Goal: Use online tool/utility: Utilize a website feature to perform a specific function

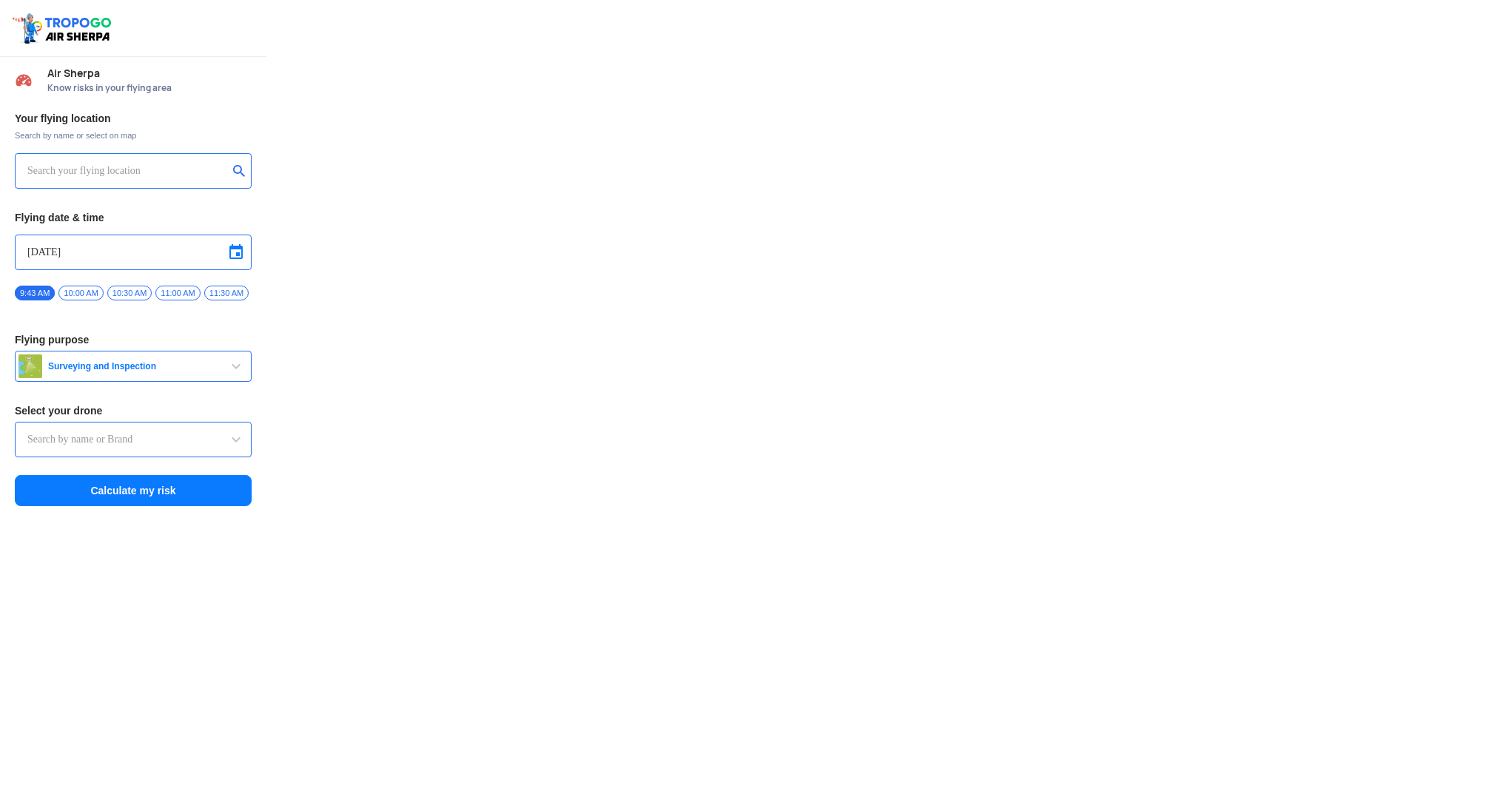
type input "Aquila X2"
click at [95, 369] on span "Surveying and Inspection" at bounding box center [134, 366] width 185 height 12
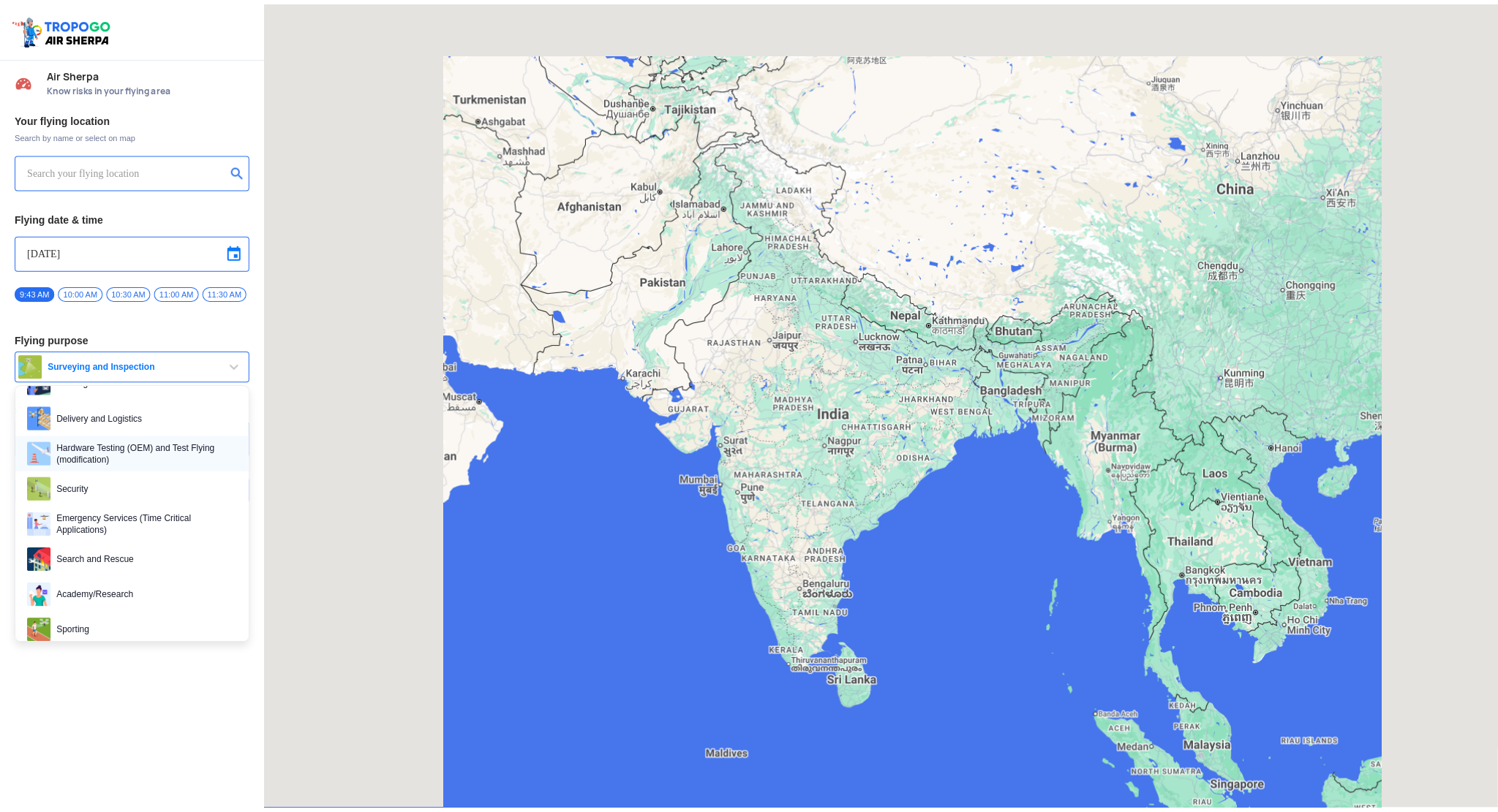
scroll to position [146, 0]
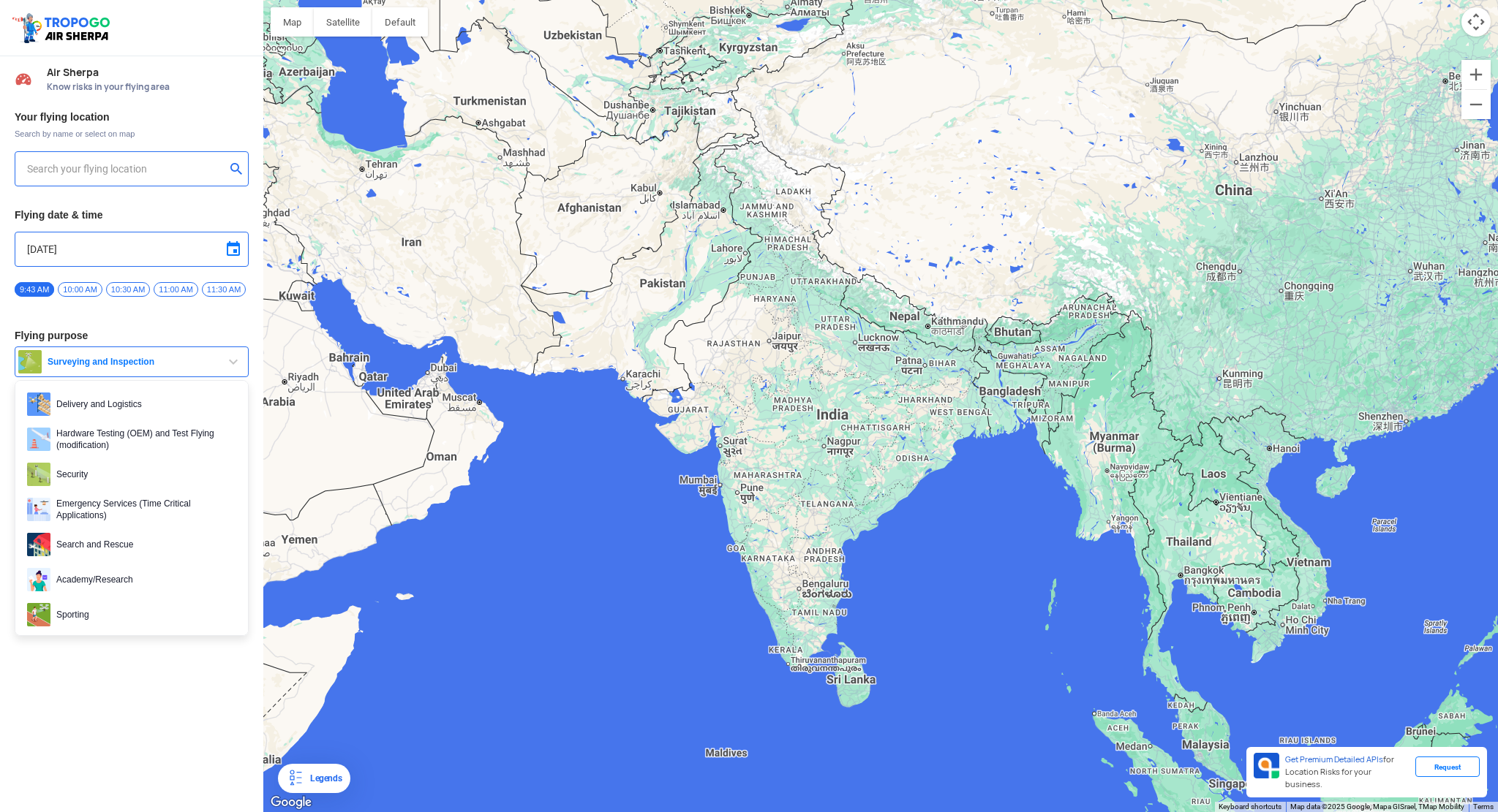
click at [218, 125] on div "Your flying location Search by name or select on map Flying date & time [DATE] …" at bounding box center [131, 305] width 263 height 406
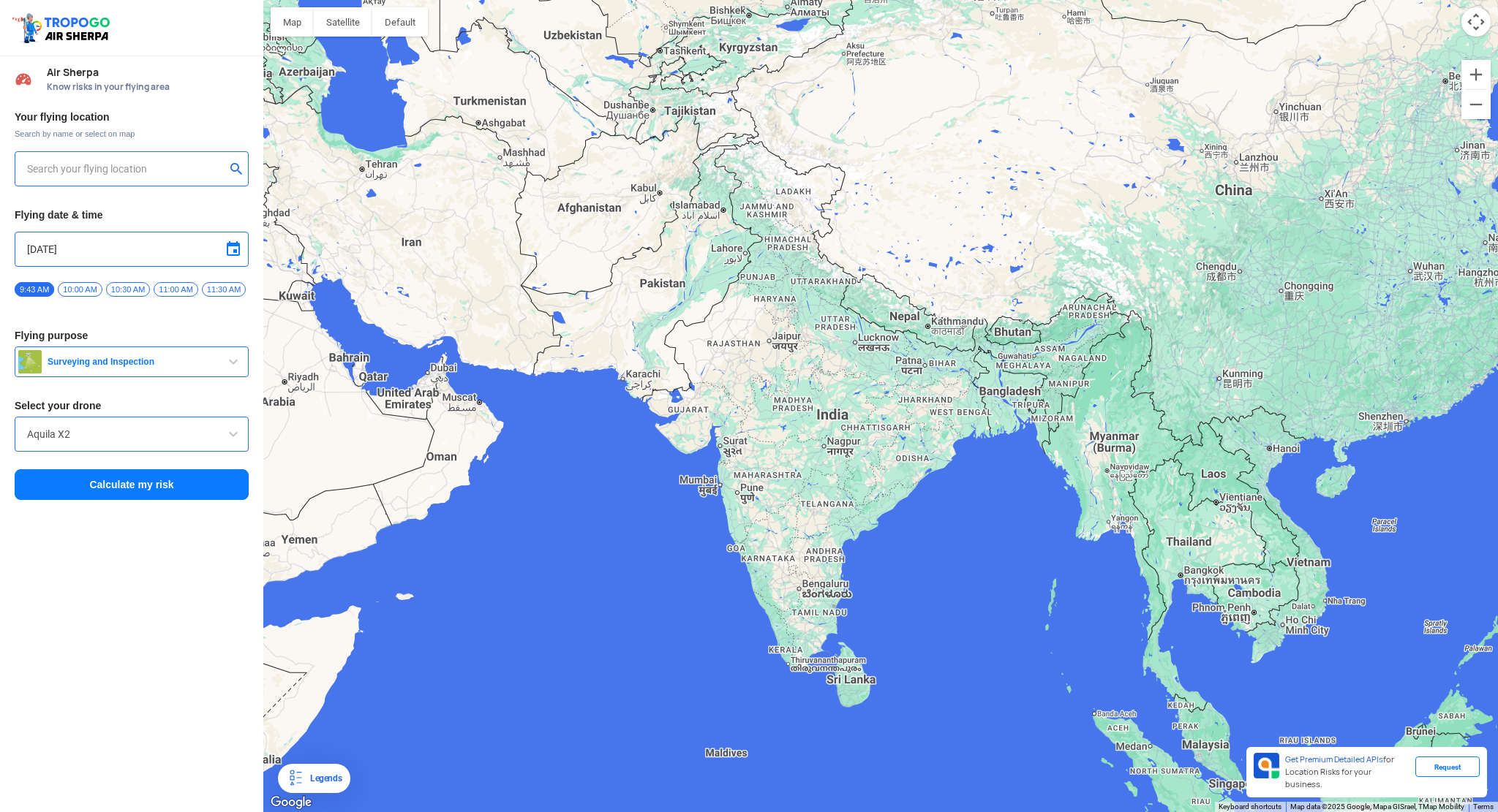
click at [97, 438] on input "Aquila X2" at bounding box center [131, 434] width 209 height 17
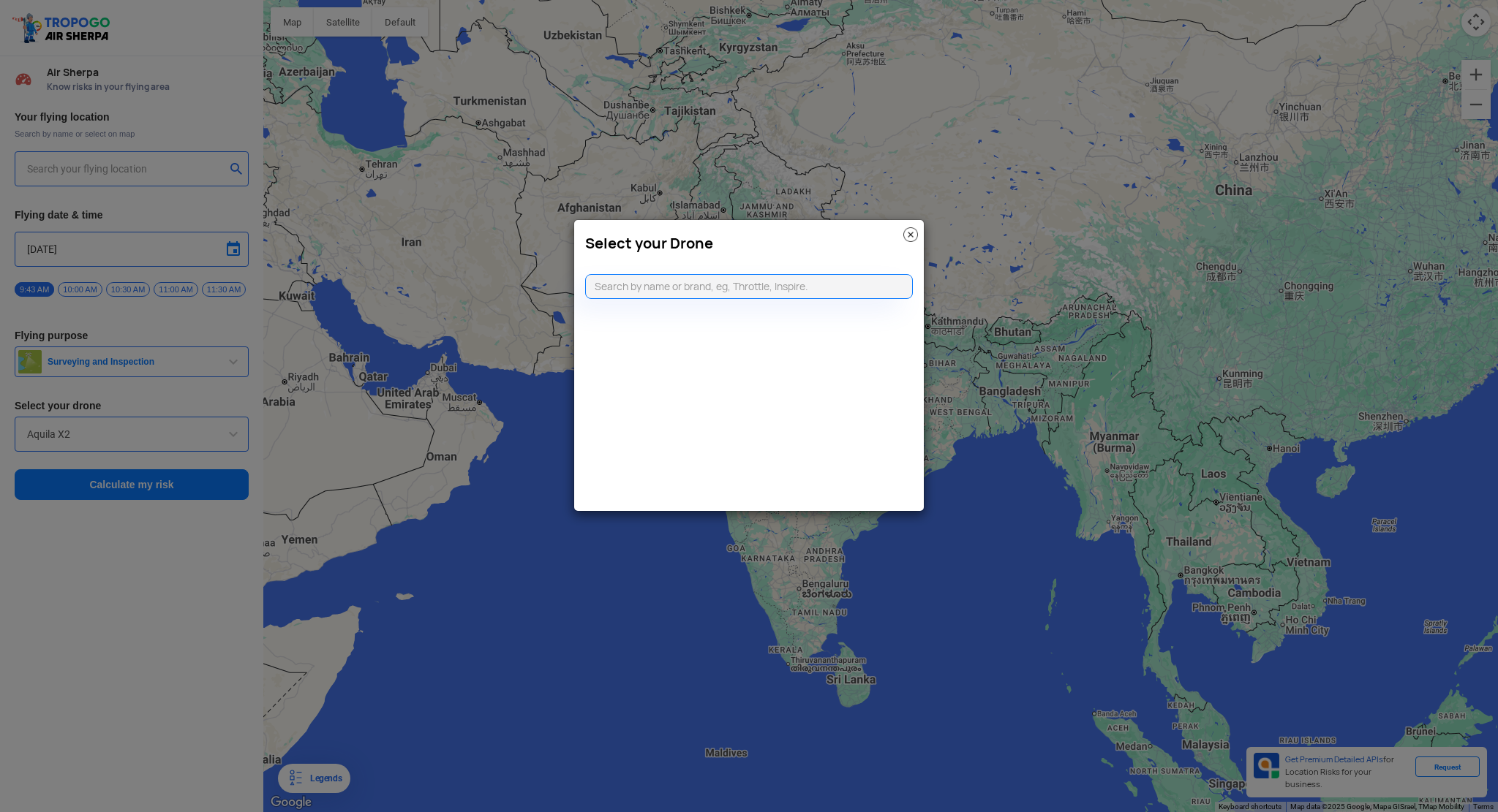
click at [207, 603] on modal-container "Select your Drone" at bounding box center [749, 406] width 1498 height 812
click at [907, 229] on img at bounding box center [911, 235] width 14 height 14
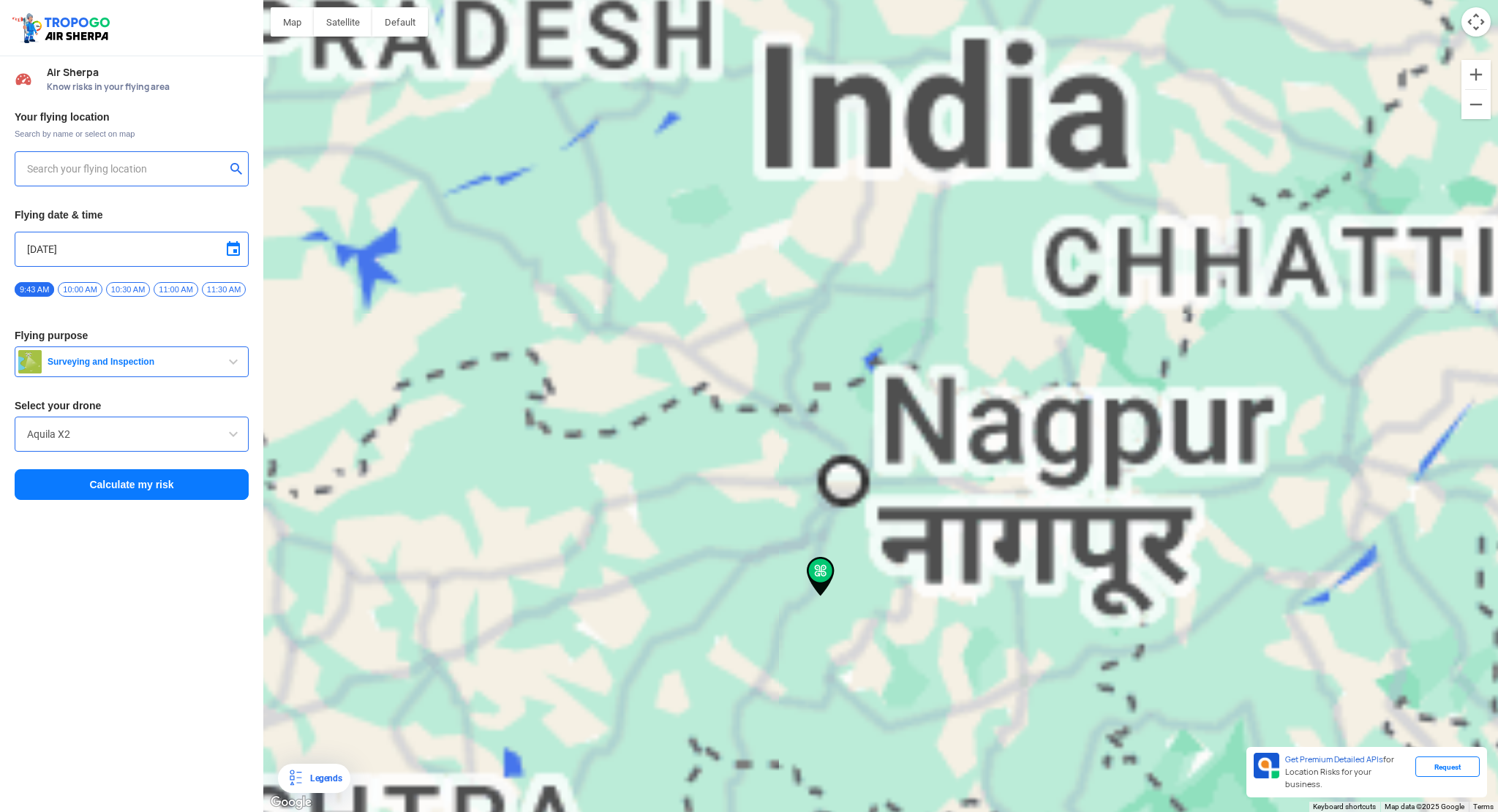
type input "[STREET_ADDRESS]"
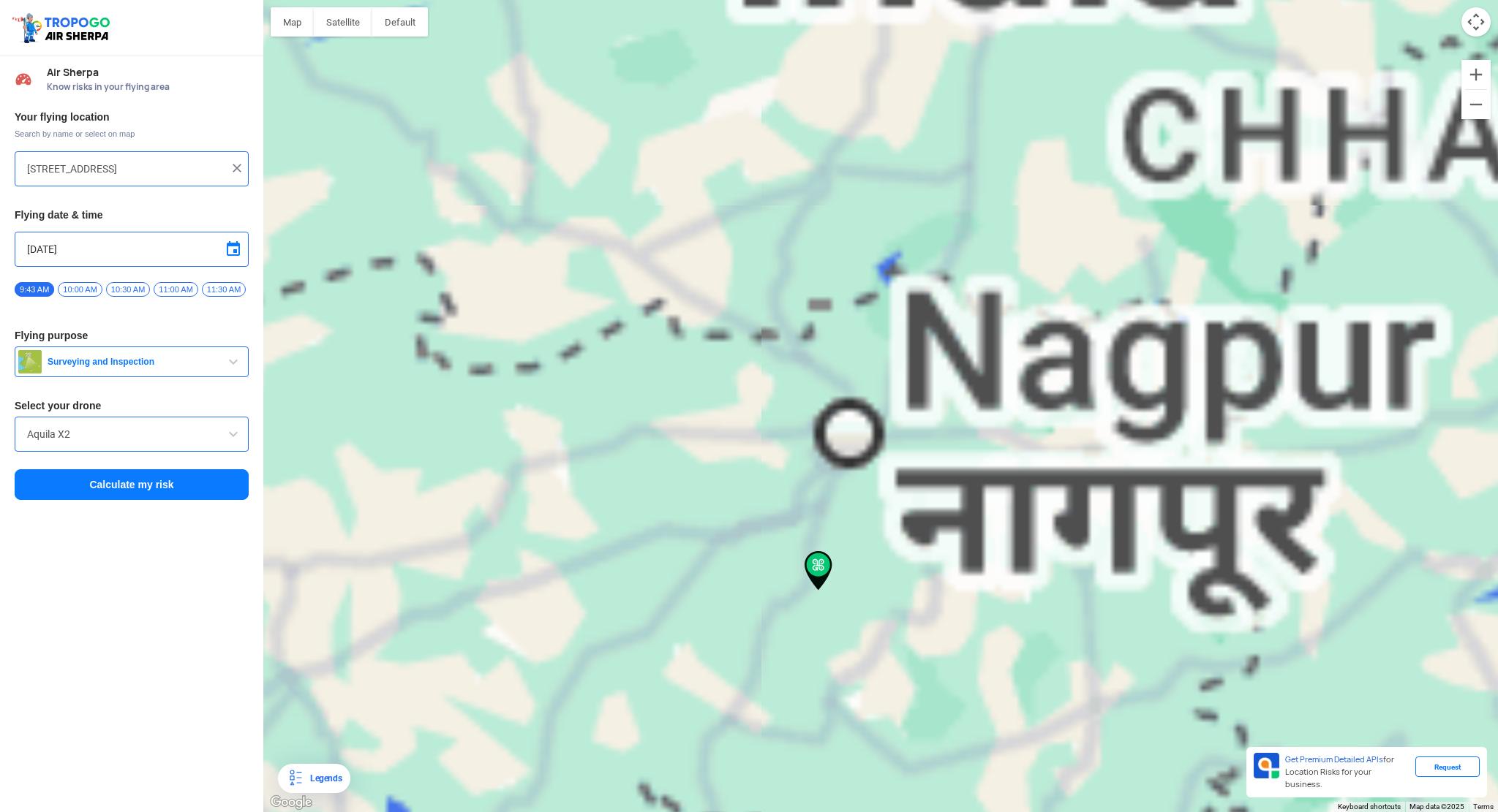
click at [169, 489] on button "Calculate my risk" at bounding box center [131, 485] width 234 height 31
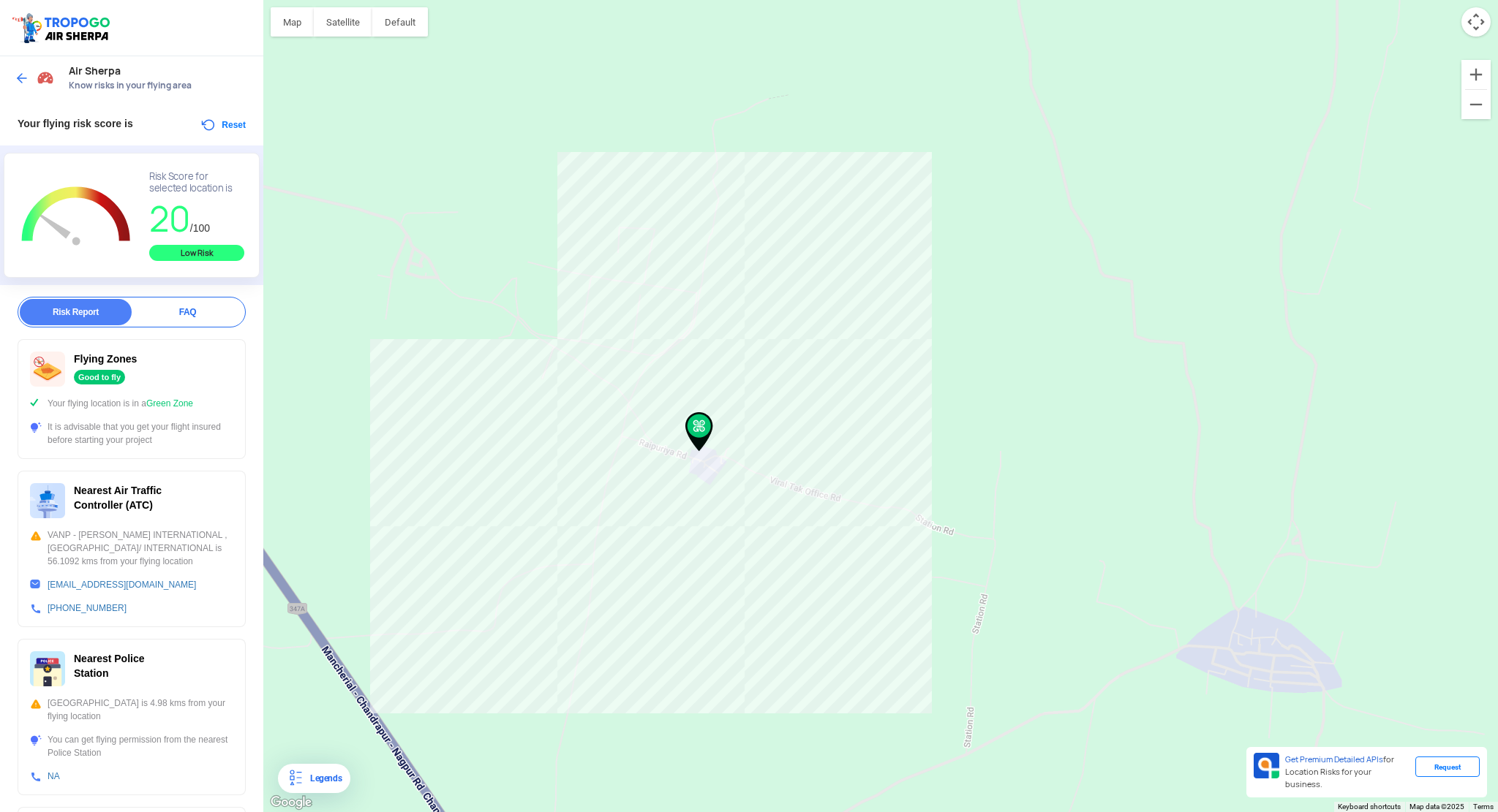
scroll to position [0, 0]
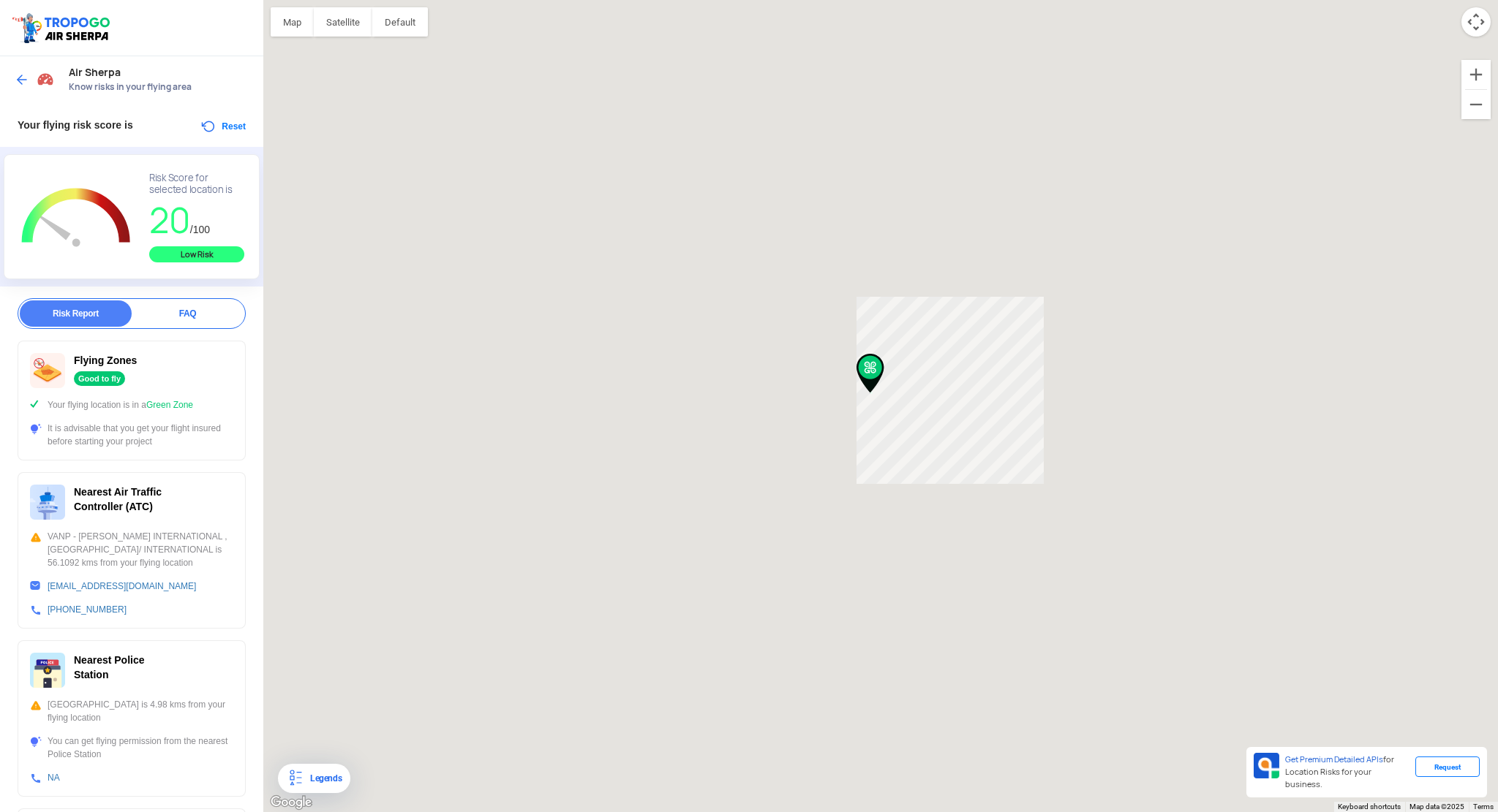
drag, startPoint x: 821, startPoint y: 485, endPoint x: 1023, endPoint y: 381, distance: 227.2
click at [1023, 381] on div at bounding box center [880, 406] width 1234 height 812
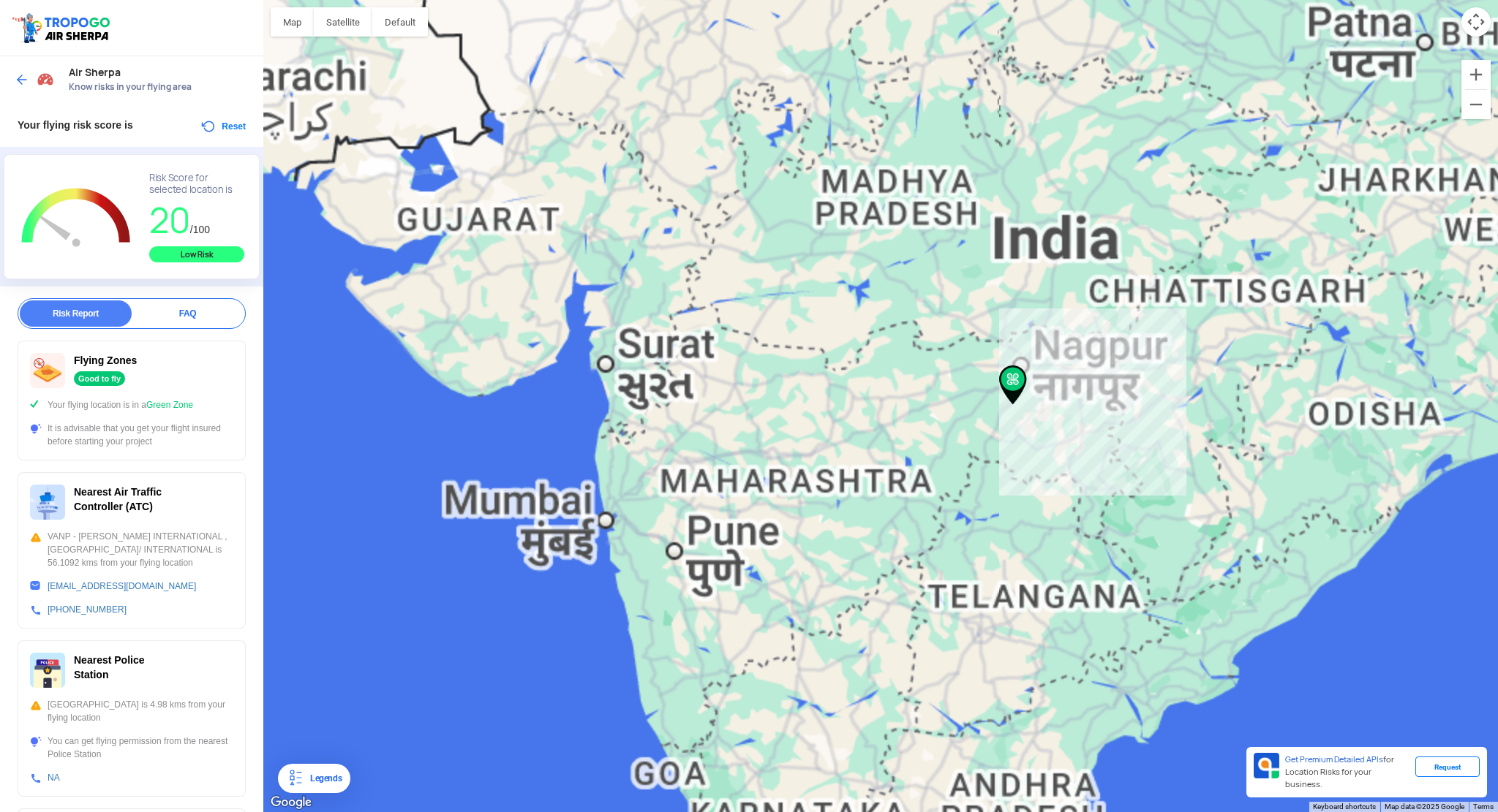
drag, startPoint x: 554, startPoint y: 442, endPoint x: 780, endPoint y: 374, distance: 236.0
click at [780, 374] on div at bounding box center [880, 406] width 1234 height 812
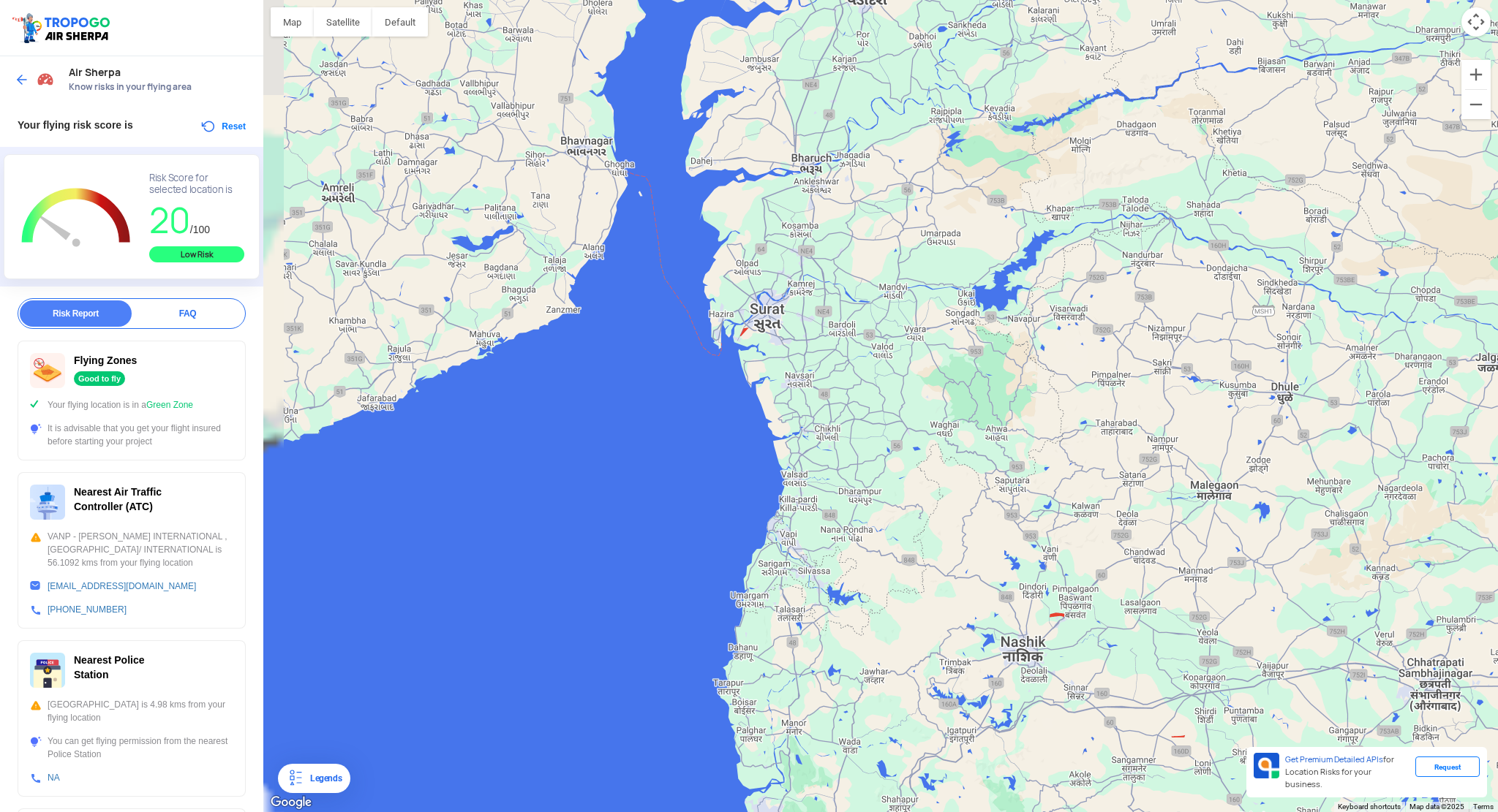
drag, startPoint x: 707, startPoint y: 435, endPoint x: 816, endPoint y: 387, distance: 119.1
click at [866, 412] on div at bounding box center [880, 406] width 1234 height 812
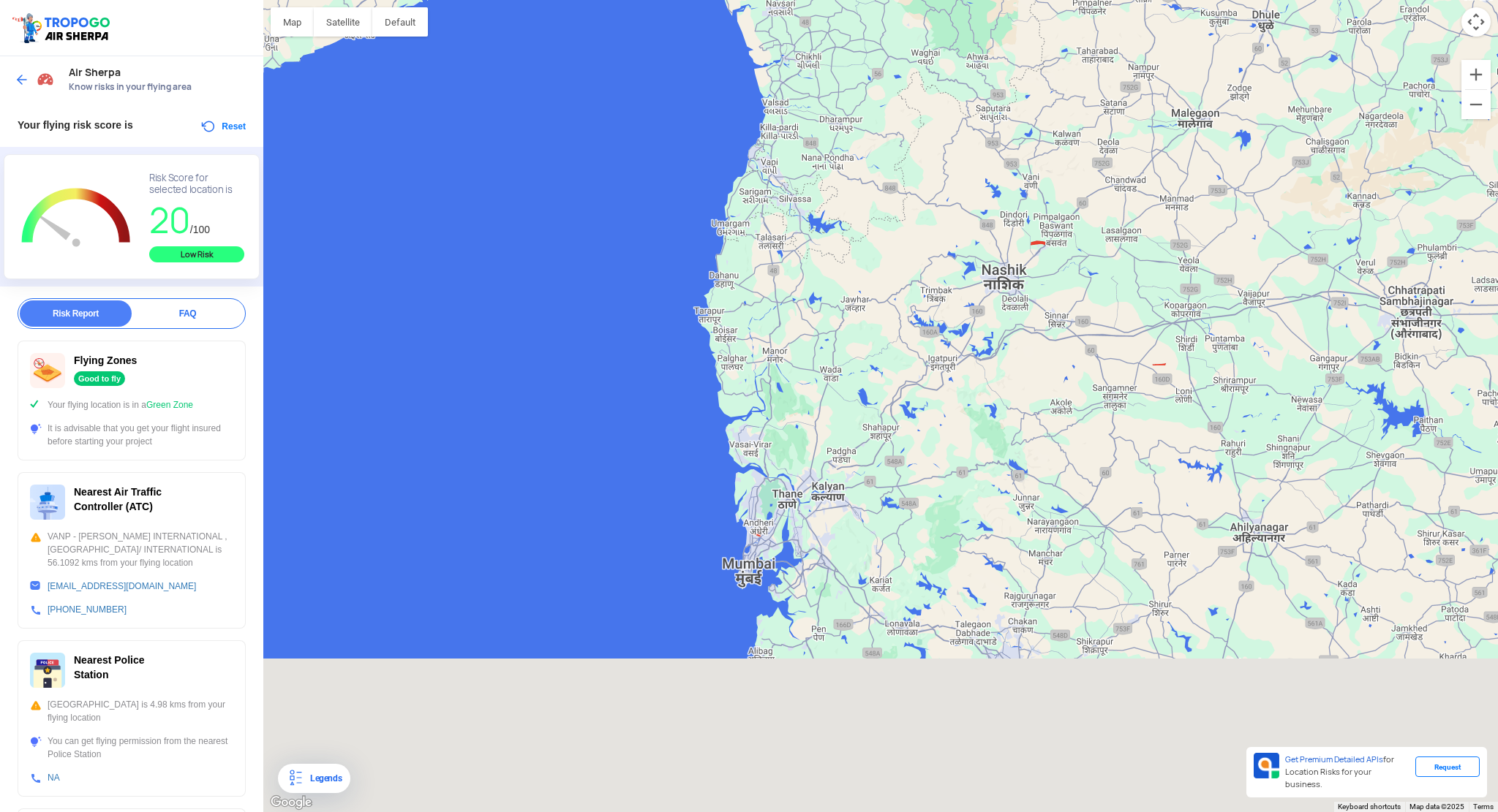
drag, startPoint x: 790, startPoint y: 325, endPoint x: 769, endPoint y: 131, distance: 195.1
click at [769, 131] on div at bounding box center [880, 406] width 1234 height 812
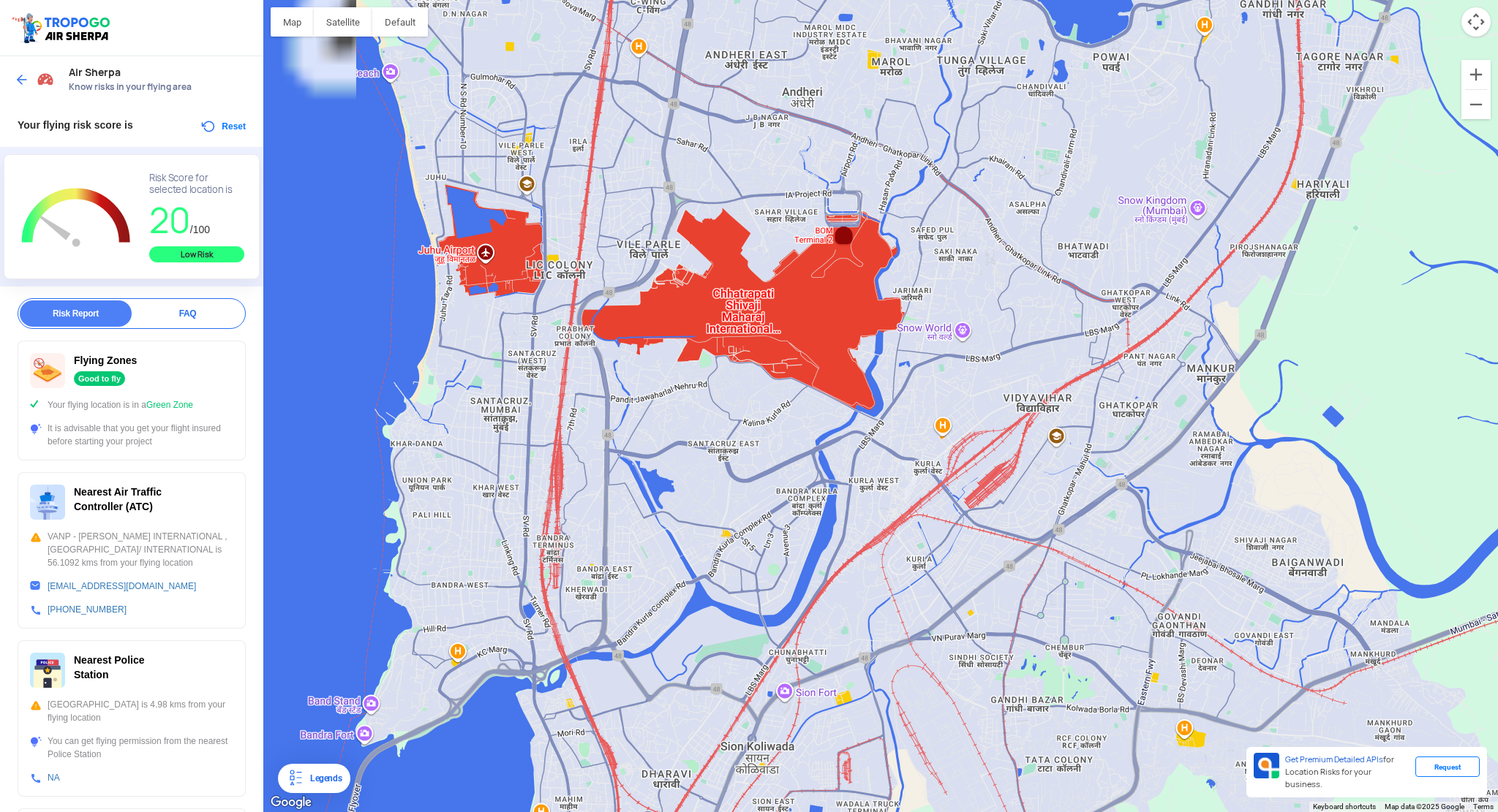
click at [829, 319] on div at bounding box center [880, 406] width 1234 height 812
click at [801, 421] on div at bounding box center [880, 406] width 1234 height 812
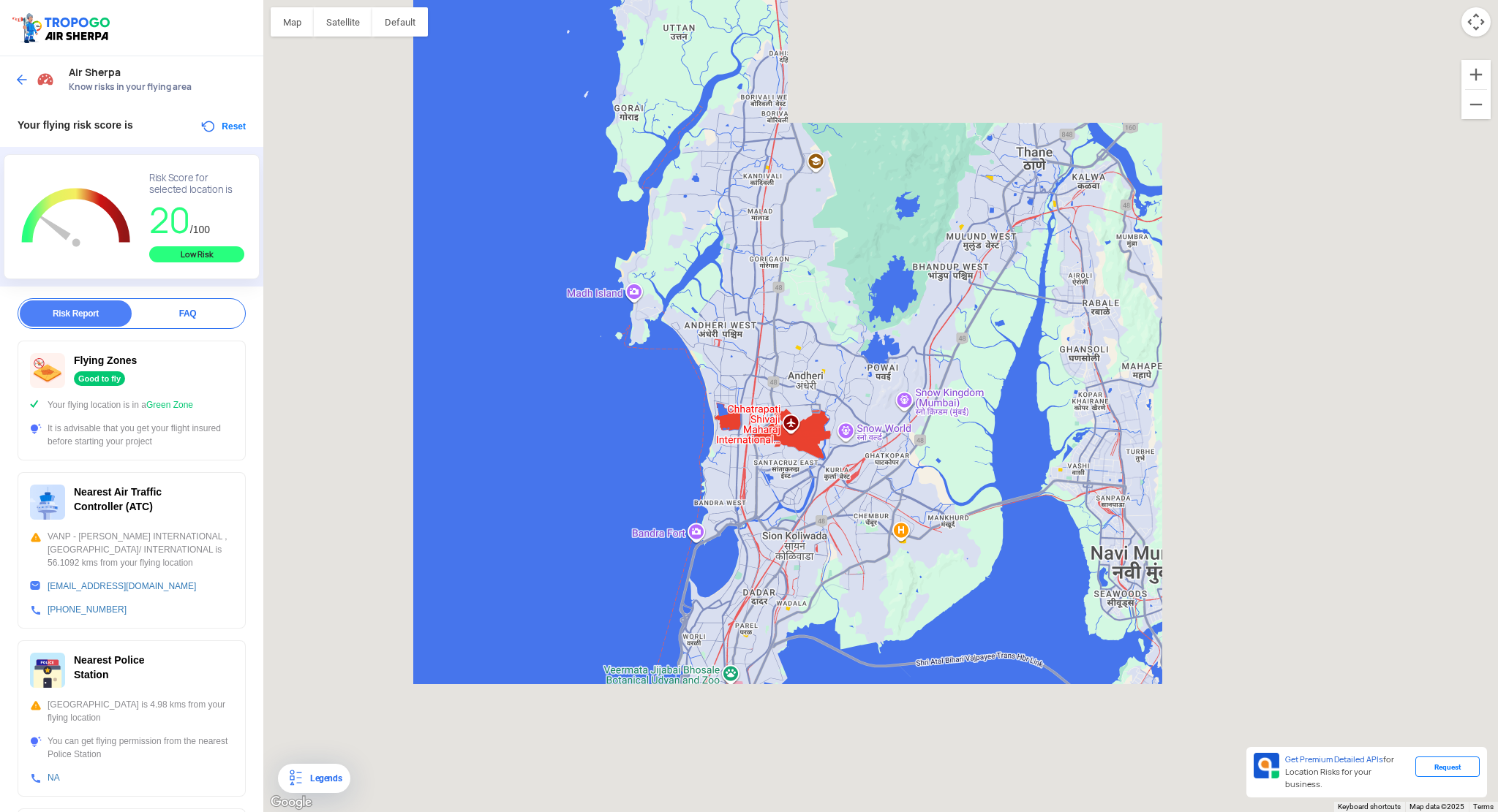
click at [800, 469] on div at bounding box center [880, 406] width 1234 height 812
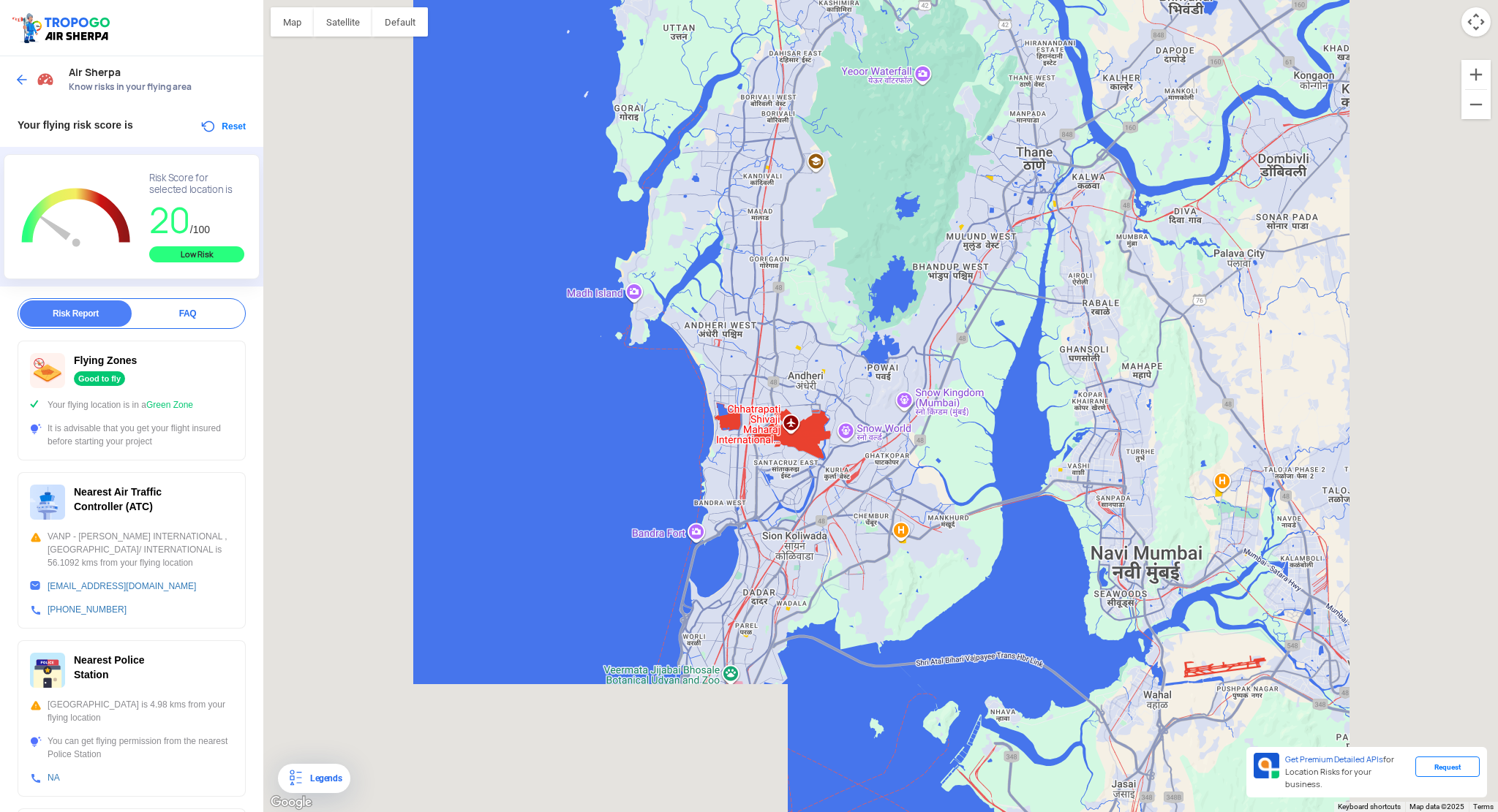
click at [800, 469] on div at bounding box center [880, 406] width 1234 height 812
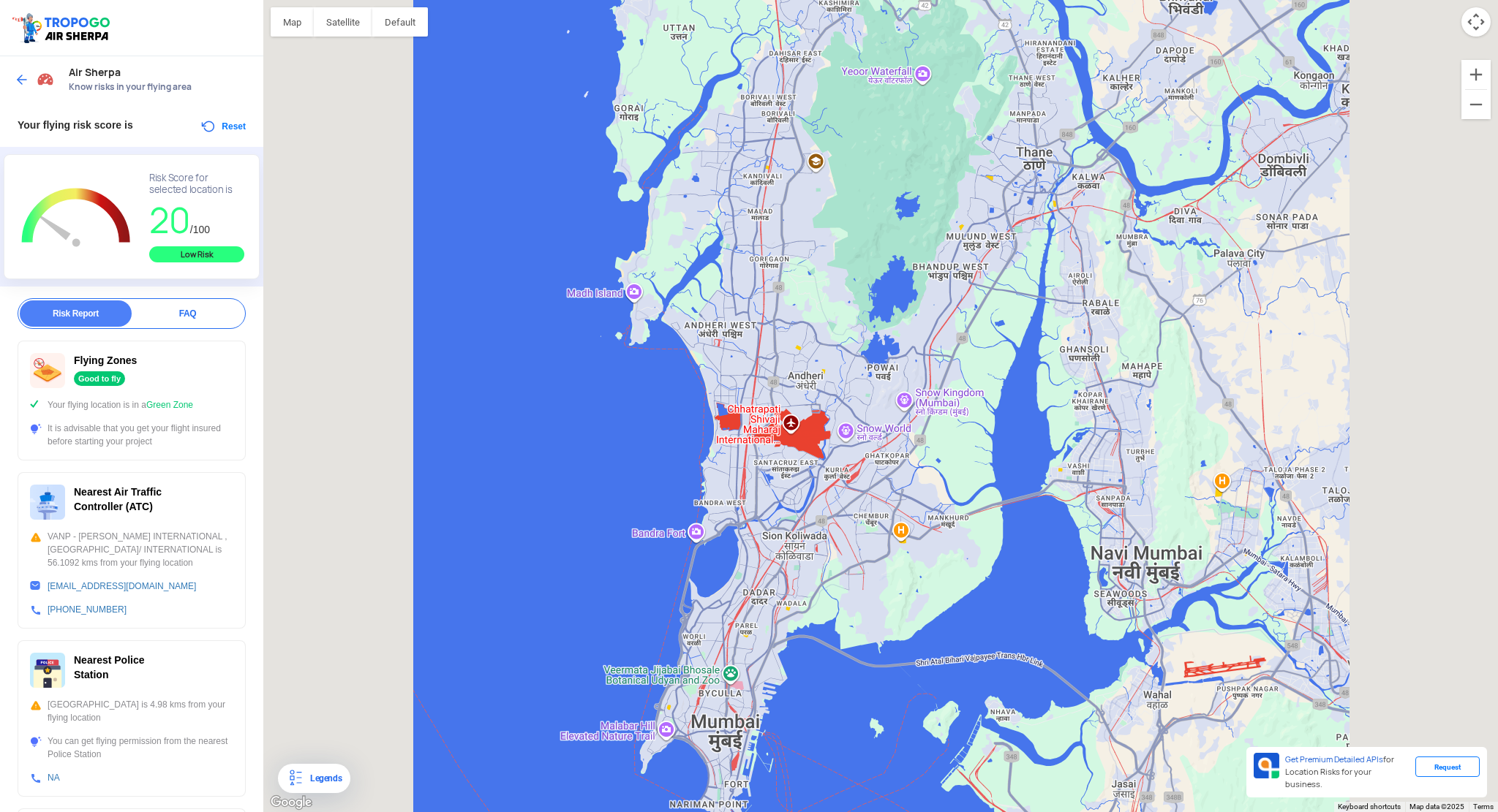
click at [800, 469] on div at bounding box center [880, 406] width 1234 height 812
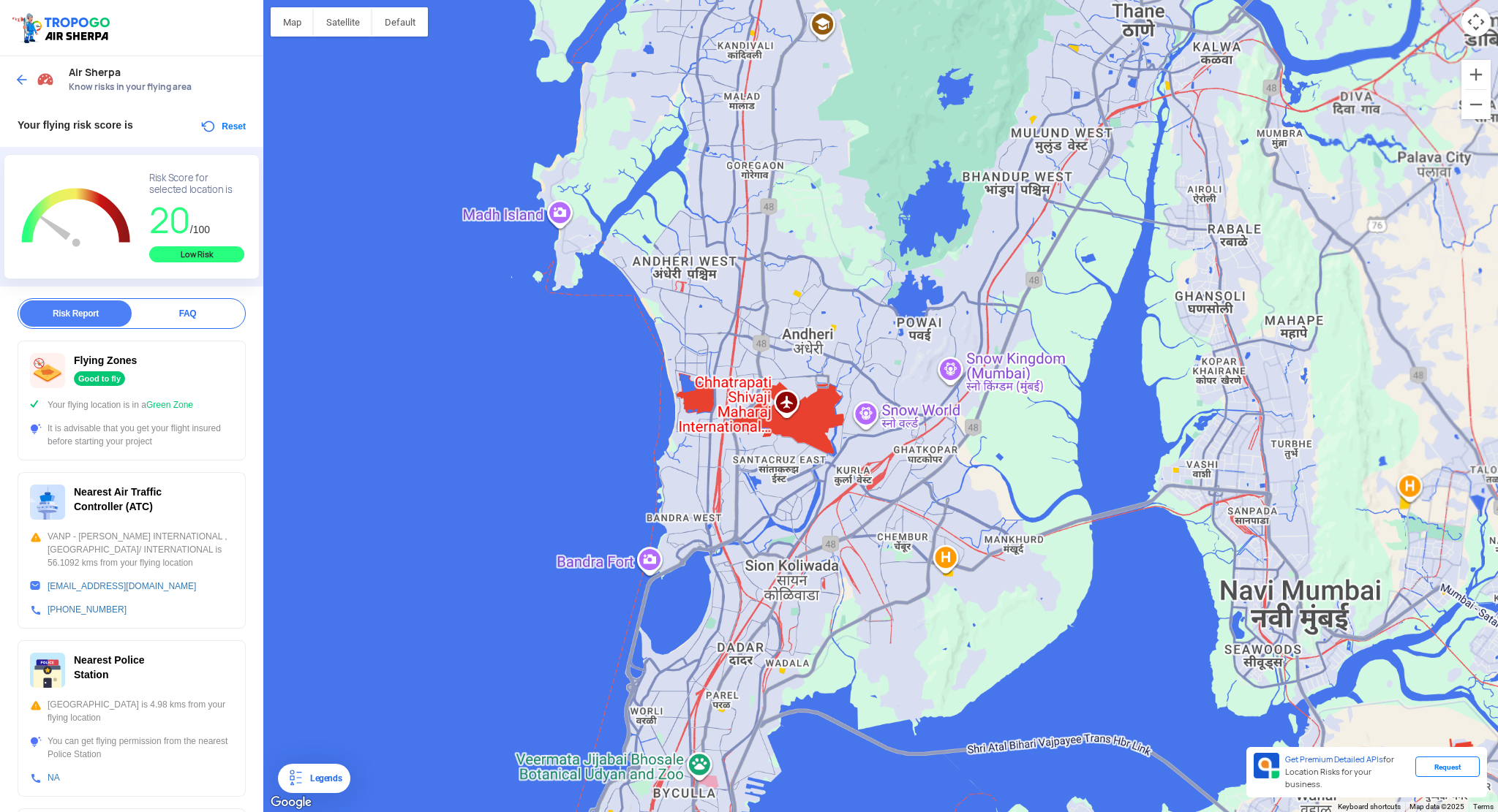
click at [800, 469] on div at bounding box center [880, 406] width 1234 height 812
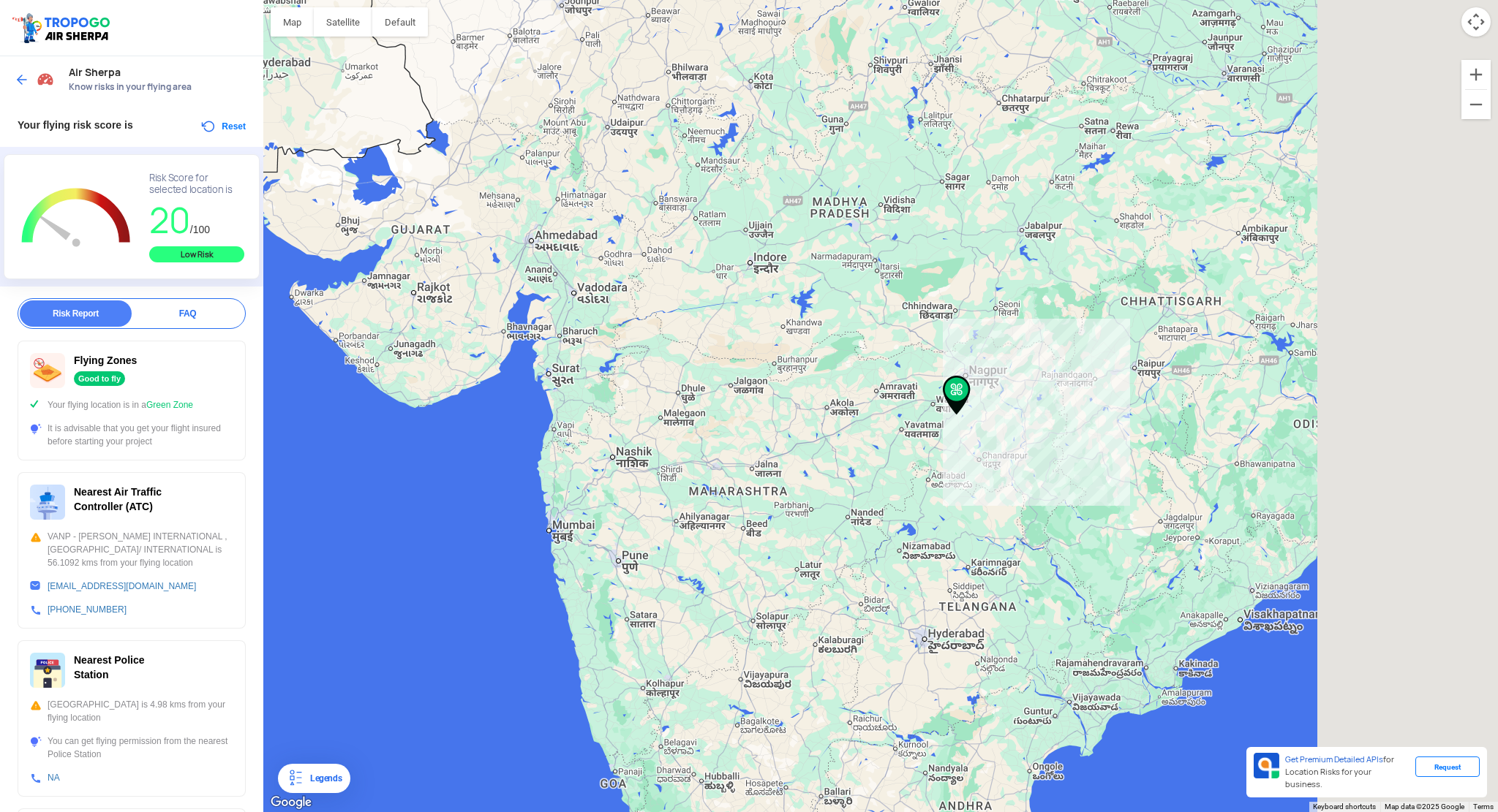
drag, startPoint x: 1009, startPoint y: 400, endPoint x: 960, endPoint y: 388, distance: 50.4
click at [960, 388] on img at bounding box center [956, 396] width 28 height 40
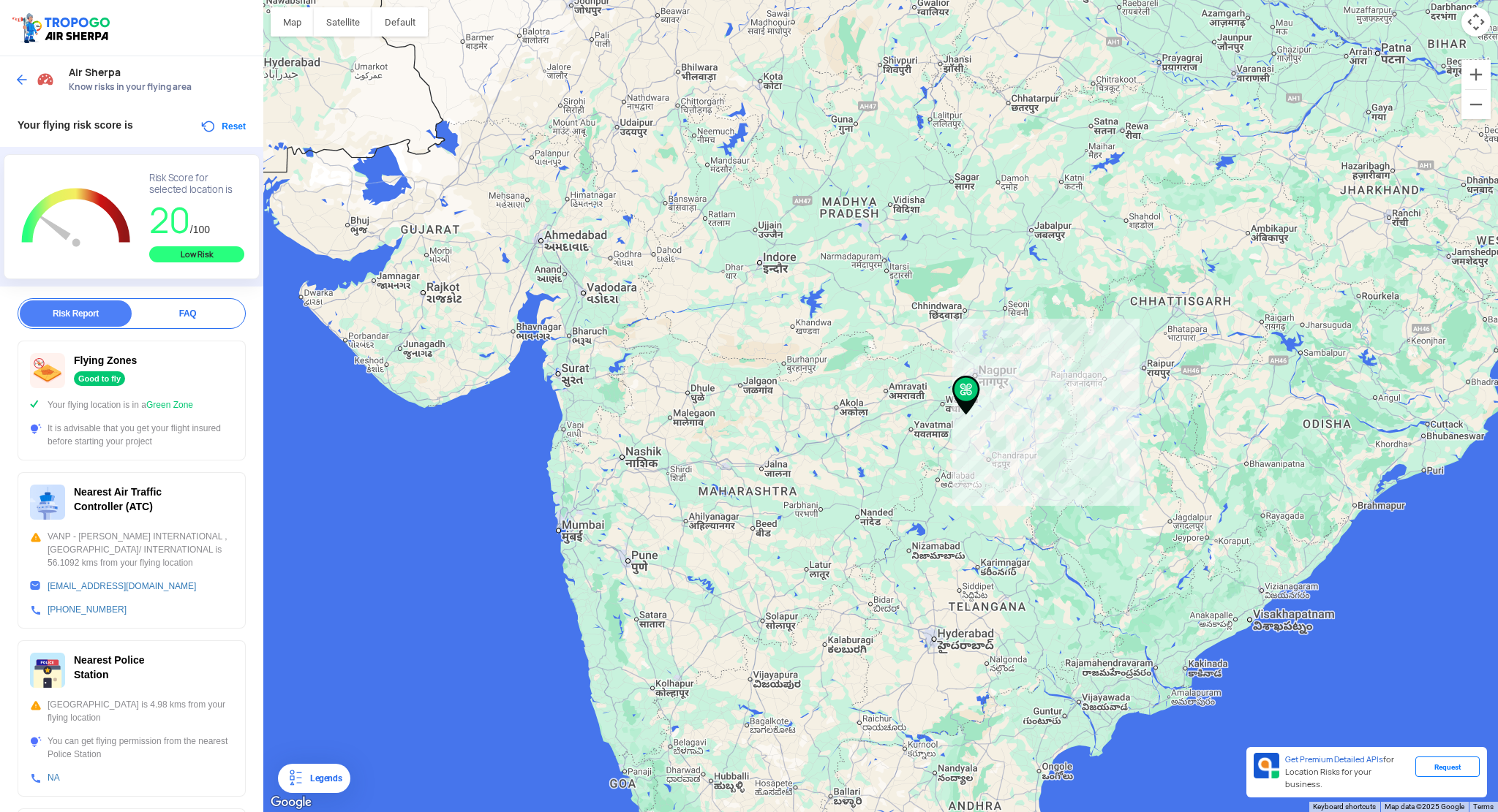
click at [677, 529] on div at bounding box center [880, 406] width 1234 height 812
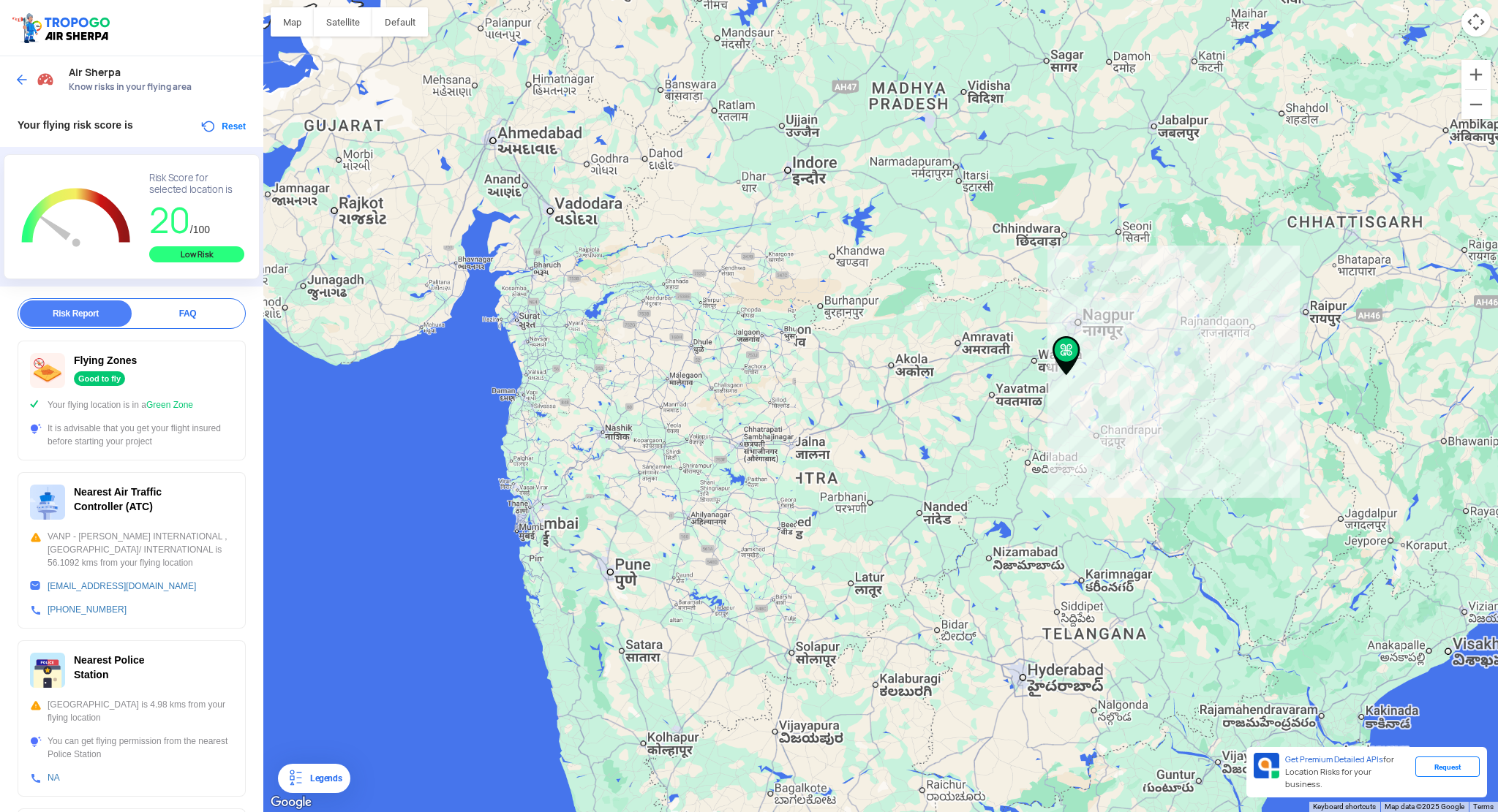
click at [677, 529] on div at bounding box center [880, 406] width 1234 height 812
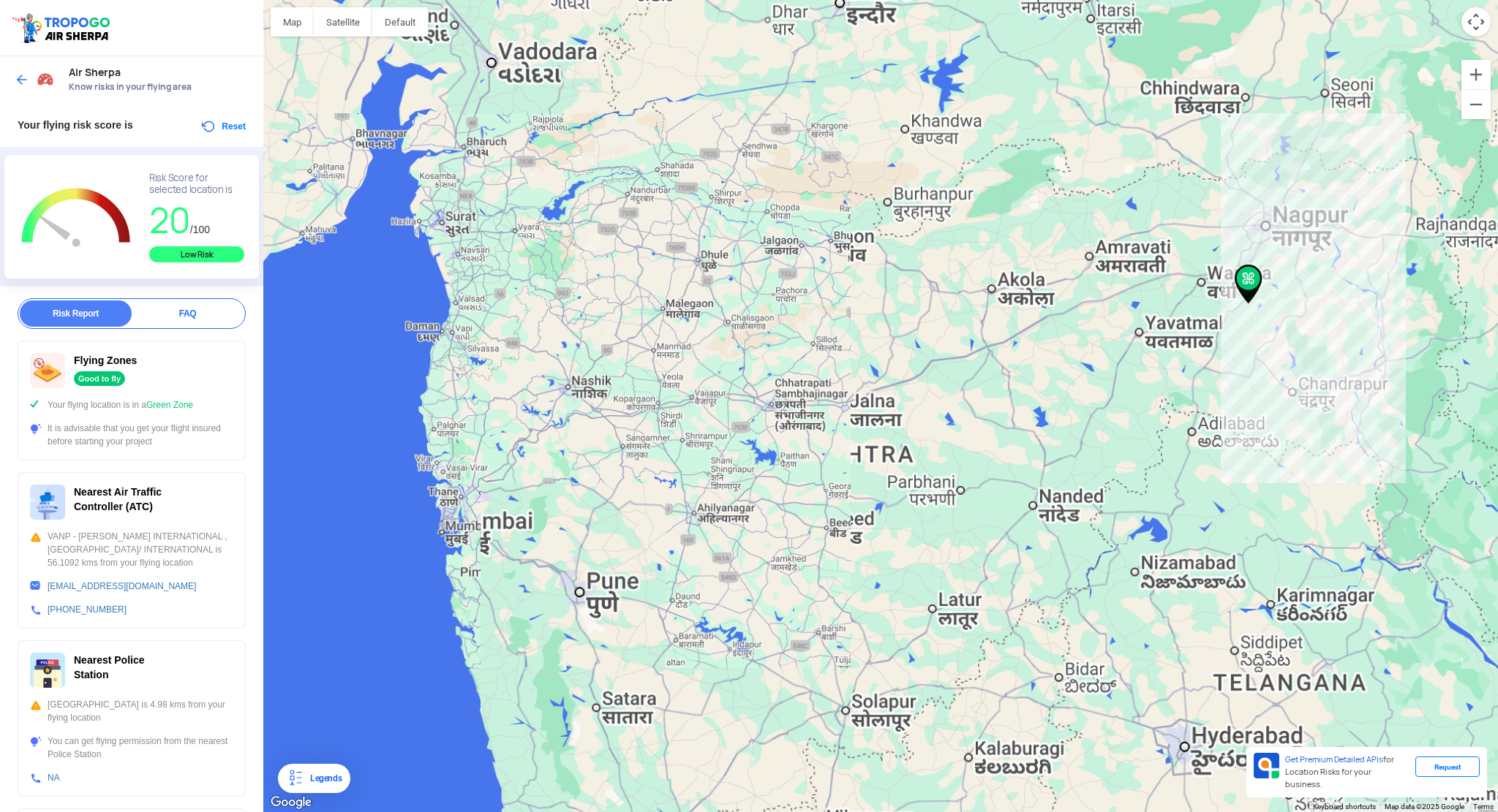
click at [677, 529] on div at bounding box center [880, 406] width 1234 height 812
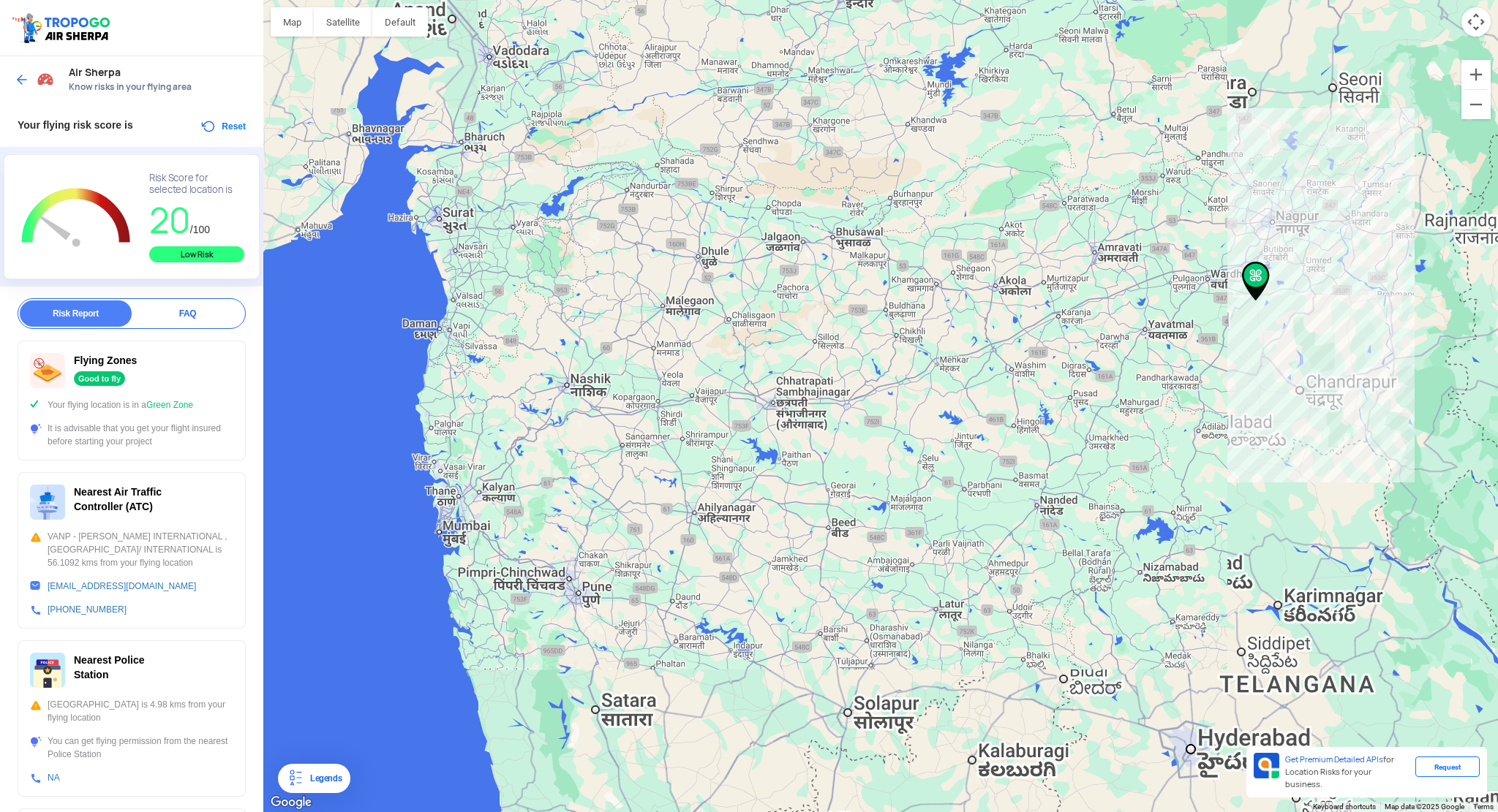
click at [638, 558] on div at bounding box center [880, 406] width 1234 height 812
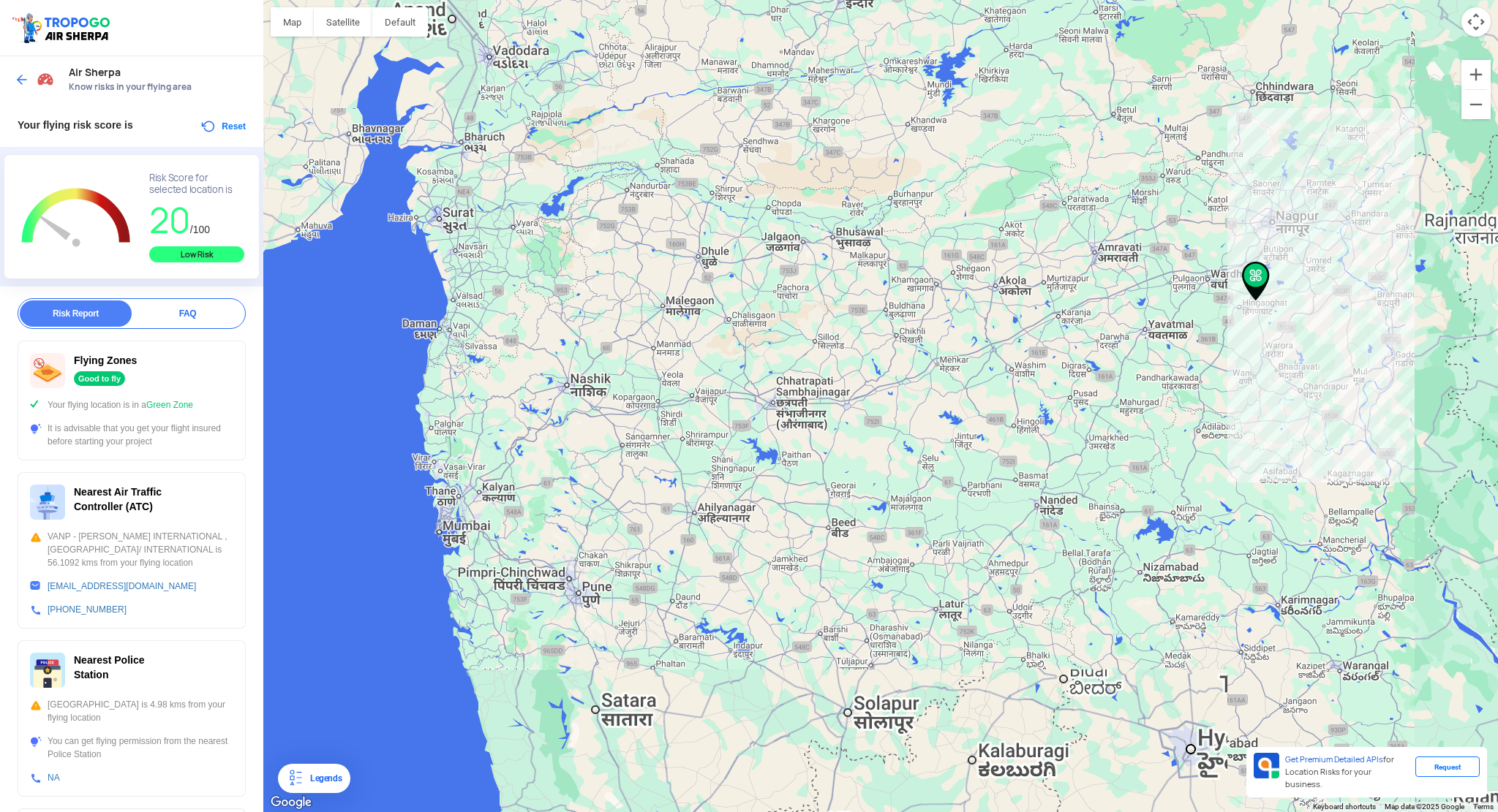
click at [638, 558] on div at bounding box center [880, 406] width 1234 height 812
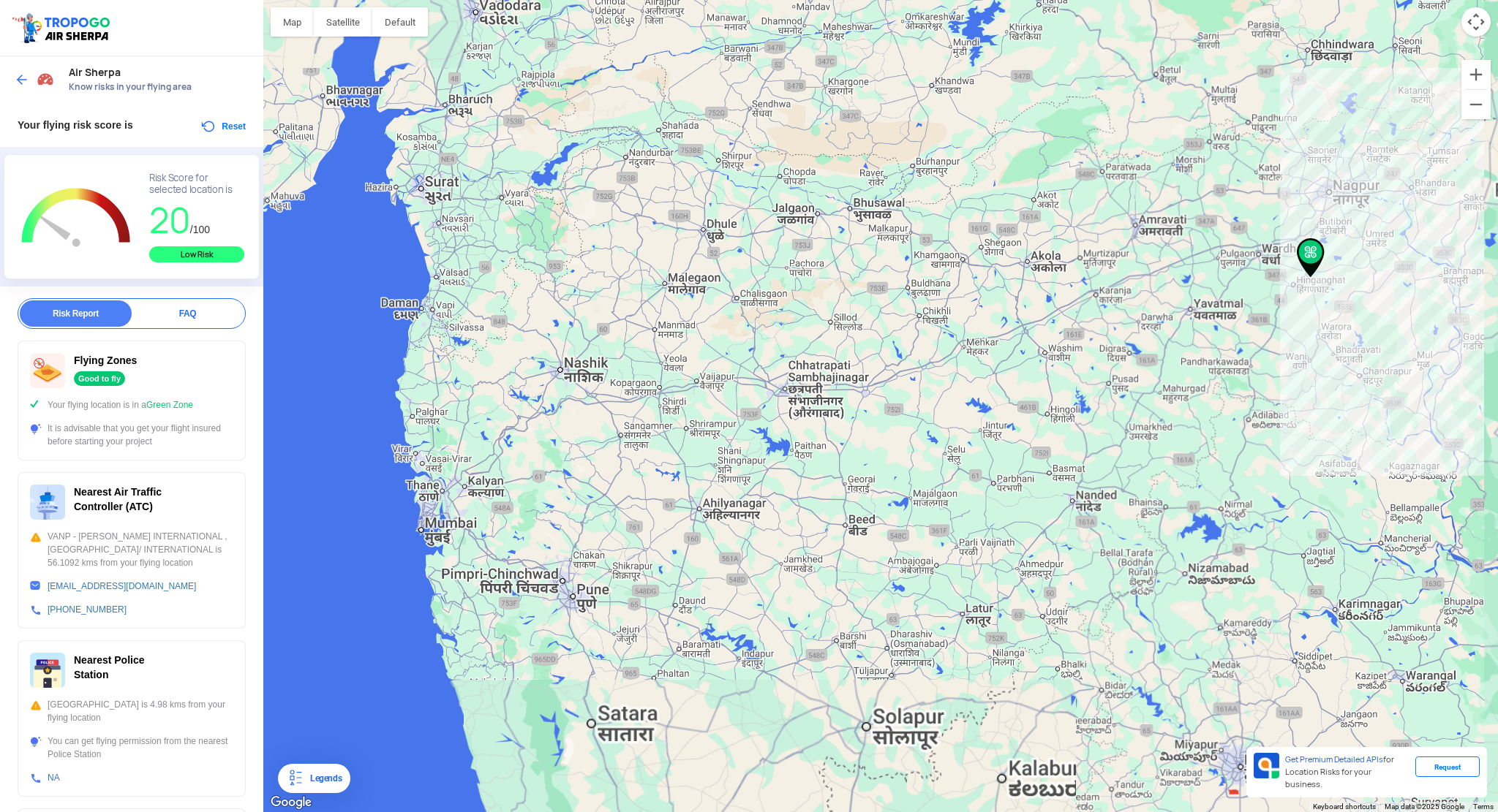
click at [638, 558] on div at bounding box center [880, 406] width 1234 height 812
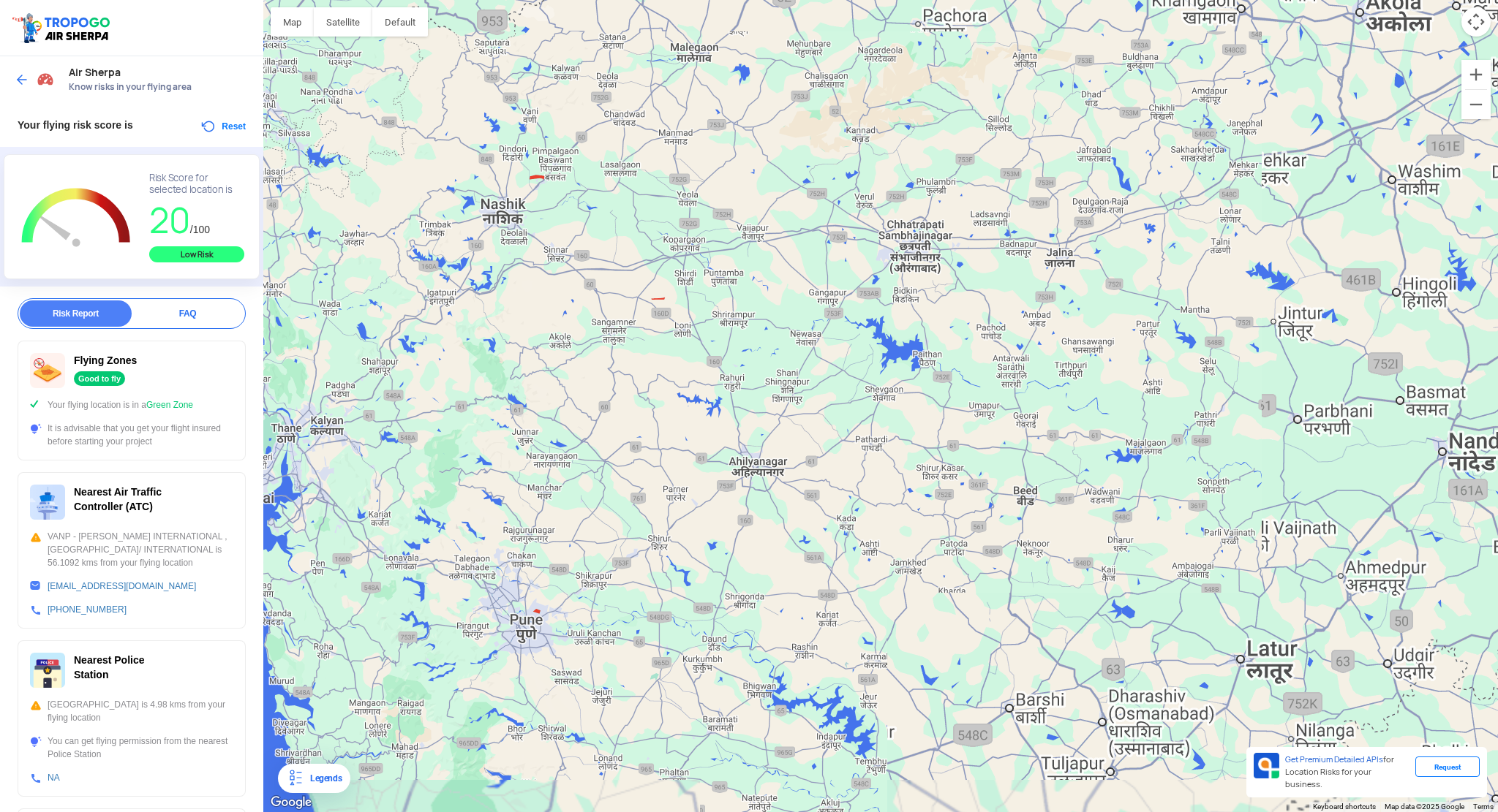
drag, startPoint x: 673, startPoint y: 584, endPoint x: 719, endPoint y: 561, distance: 51.4
click at [714, 563] on div at bounding box center [880, 406] width 1234 height 812
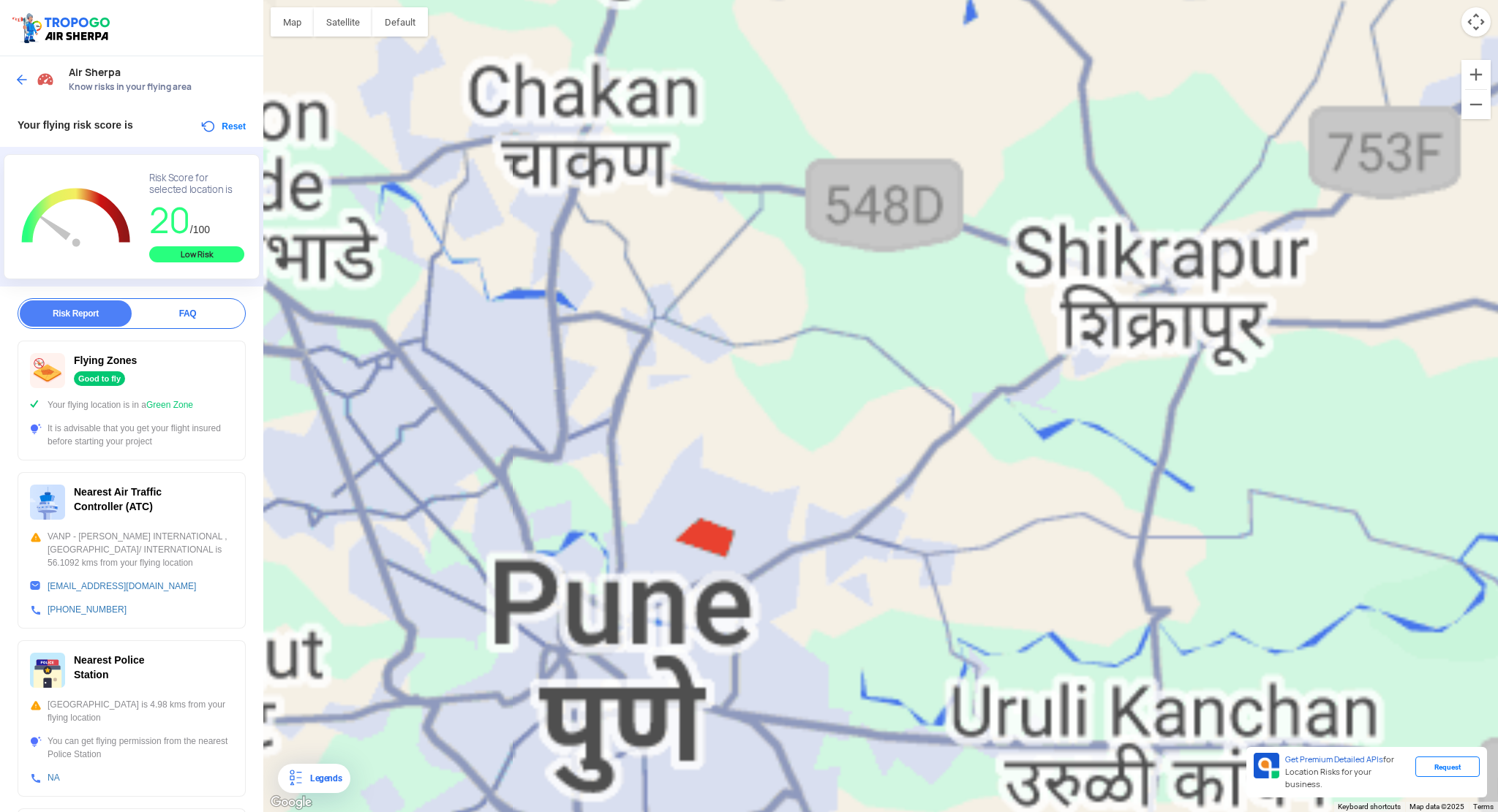
click at [713, 537] on div at bounding box center [880, 406] width 1234 height 812
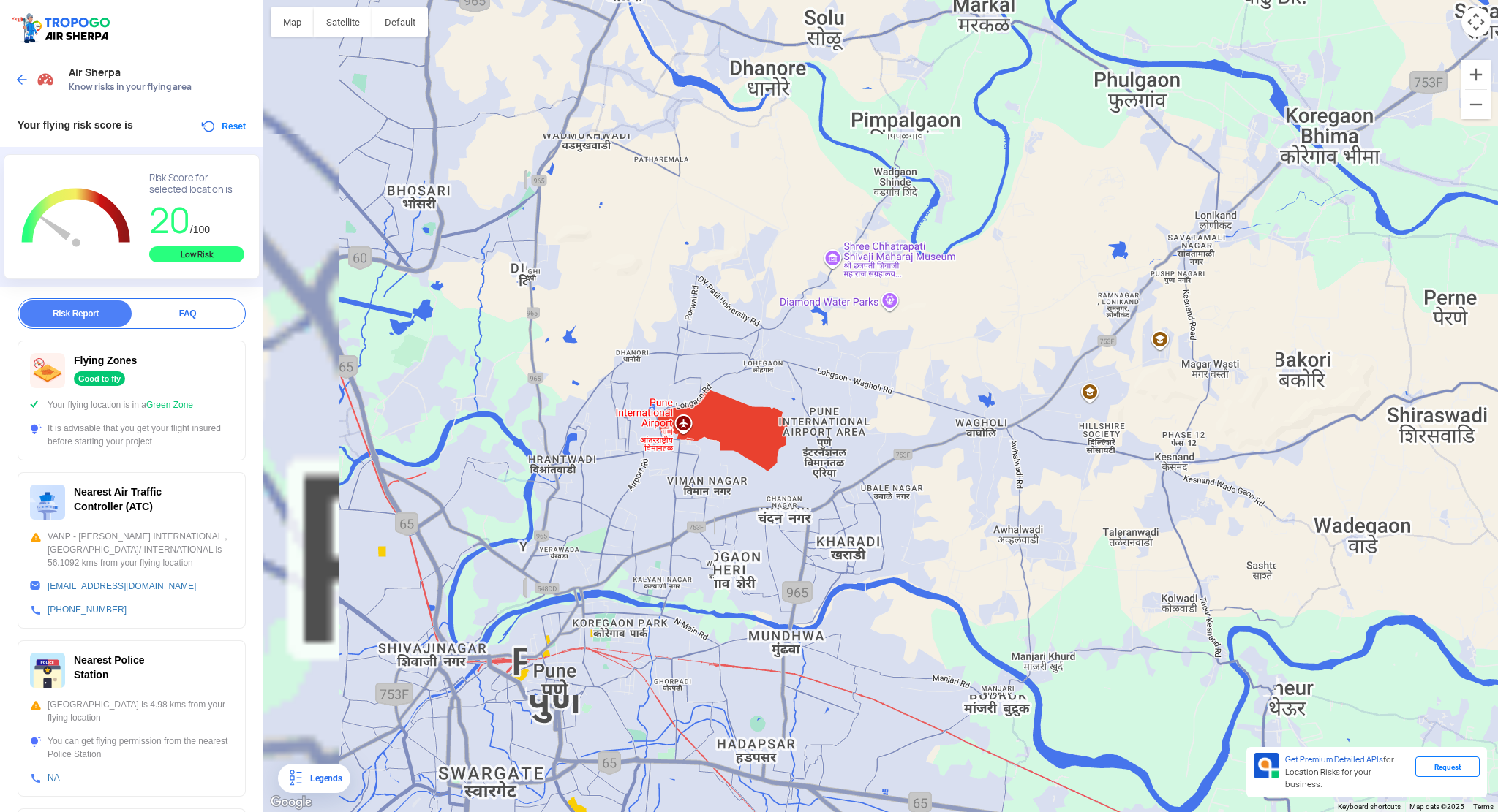
click at [707, 481] on div at bounding box center [880, 406] width 1234 height 812
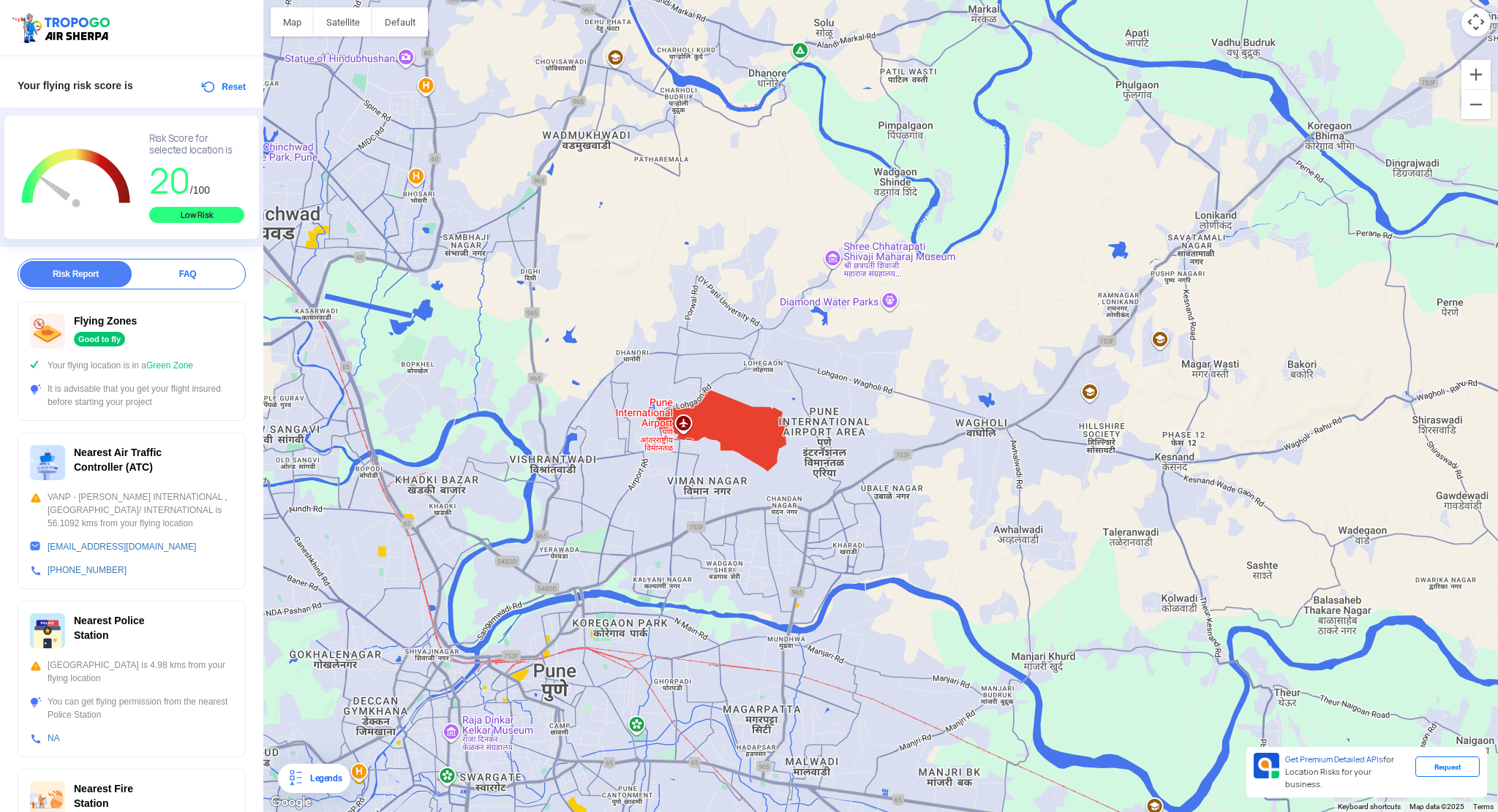
scroll to position [146, 0]
